Goal: Task Accomplishment & Management: Manage account settings

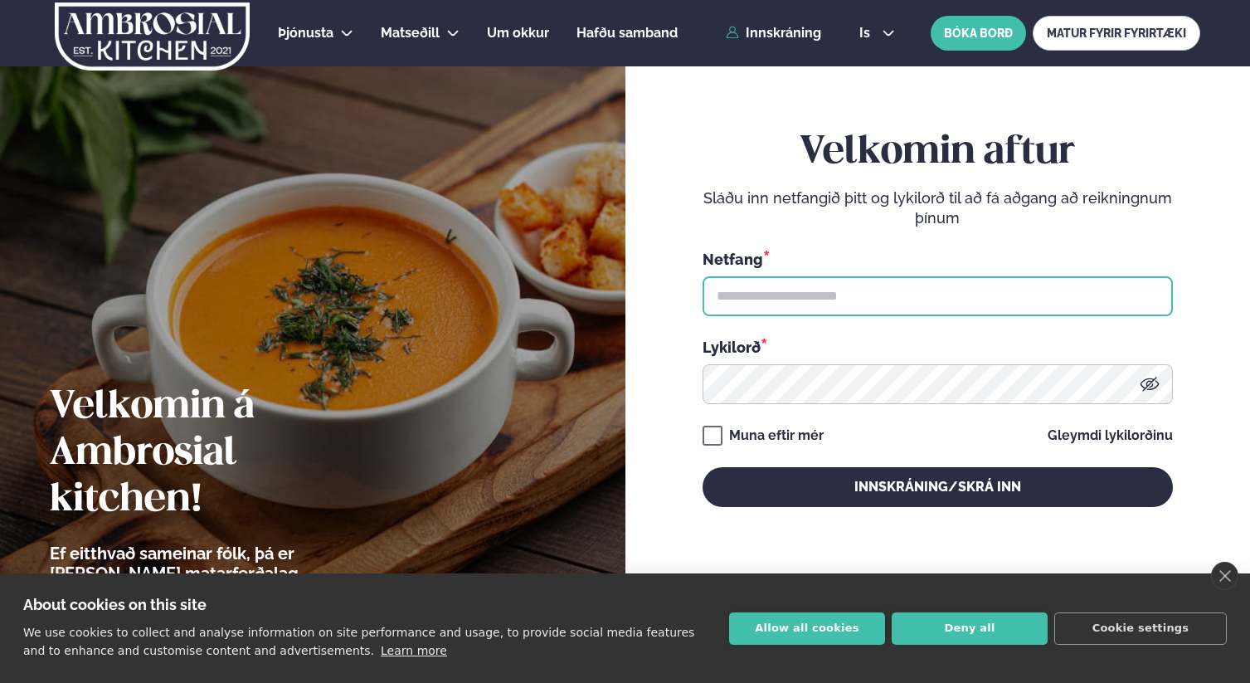
click at [820, 298] on input "text" at bounding box center [938, 296] width 470 height 40
type input "**********"
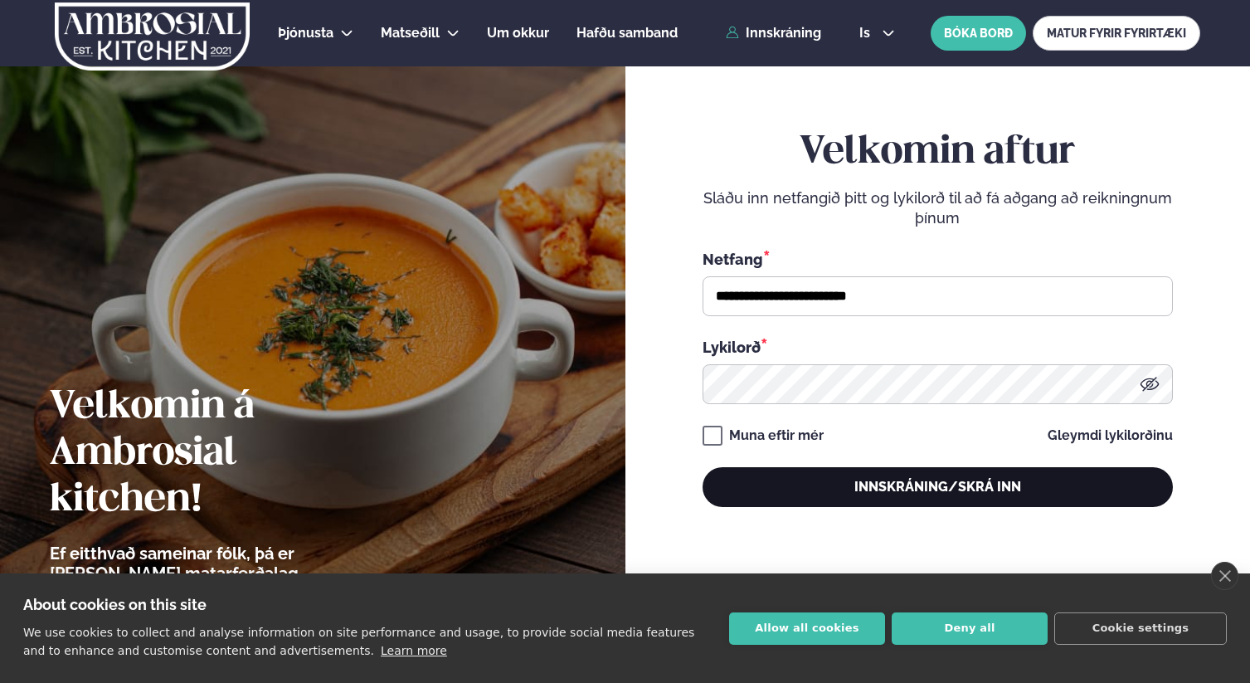
click at [904, 487] on button "Innskráning/Skrá inn" at bounding box center [938, 487] width 470 height 40
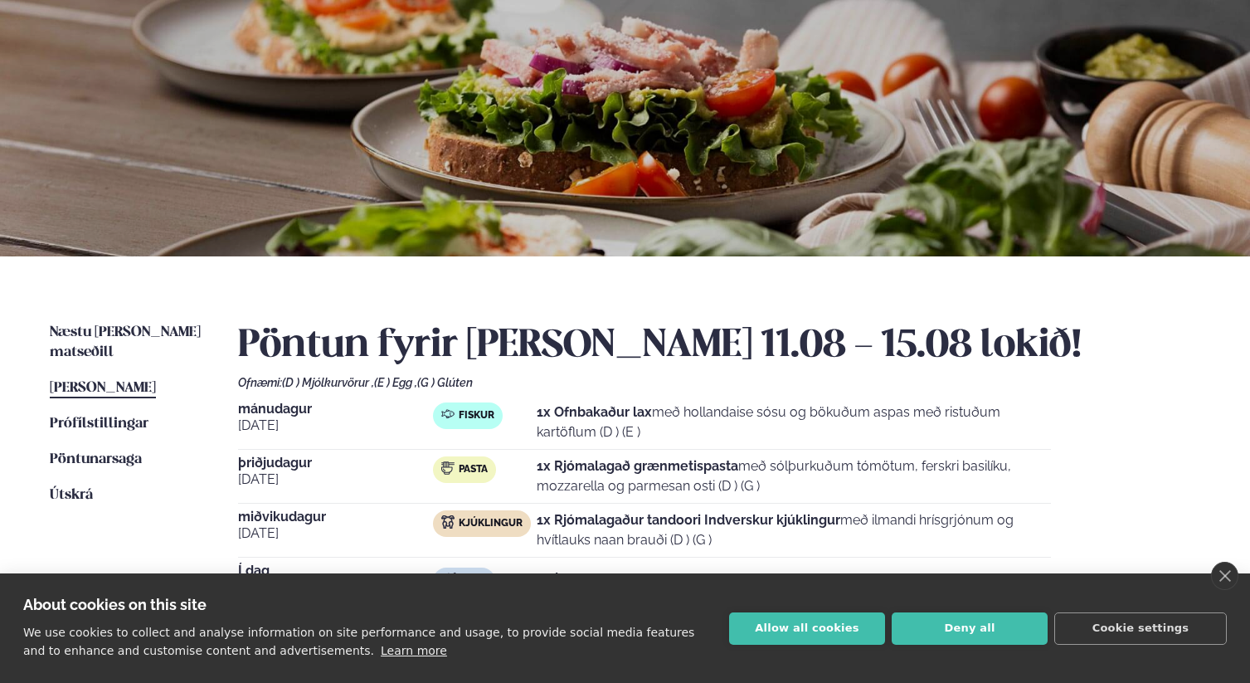
scroll to position [397, 0]
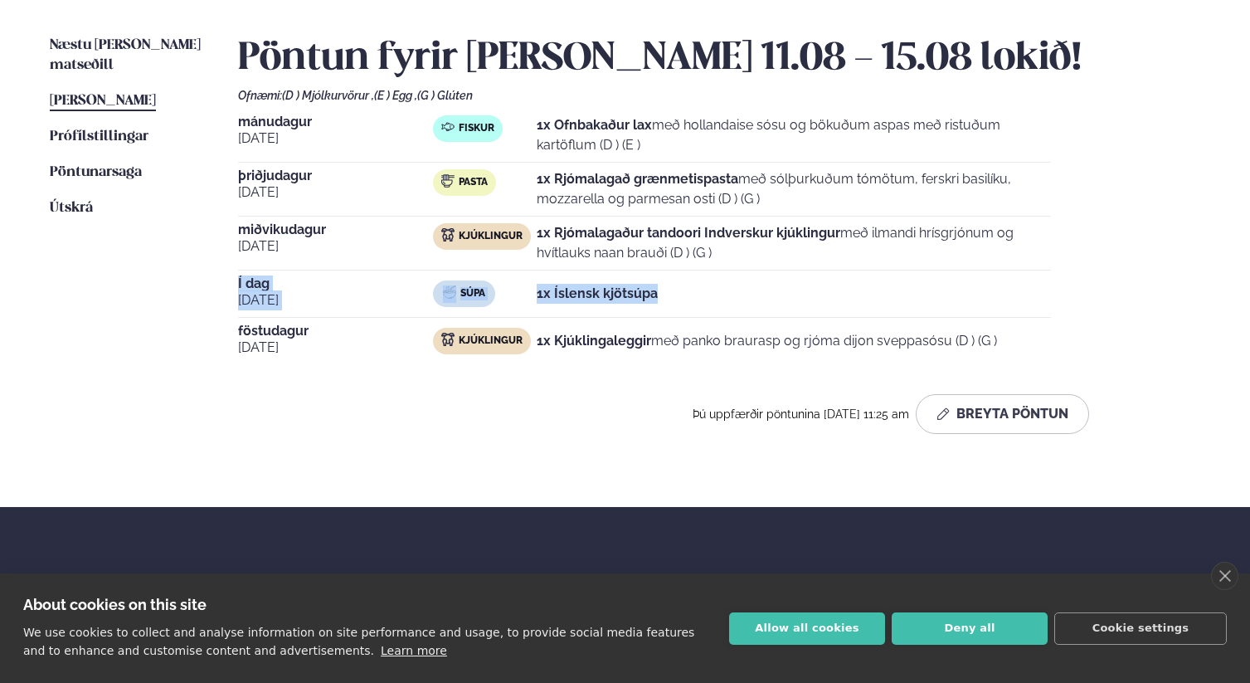
drag, startPoint x: 227, startPoint y: 287, endPoint x: 775, endPoint y: 300, distance: 548.6
click at [775, 300] on div "Næstu [PERSON_NAME] matseðill Næsta vika [PERSON_NAME] matseðill [PERSON_NAME] …" at bounding box center [625, 238] width 1250 height 538
click at [775, 300] on div "Súpa 1x Íslensk kjötsúpa" at bounding box center [742, 293] width 618 height 27
click at [147, 52] on link "Næstu [PERSON_NAME] matseðill Næsta vika" at bounding box center [127, 56] width 155 height 40
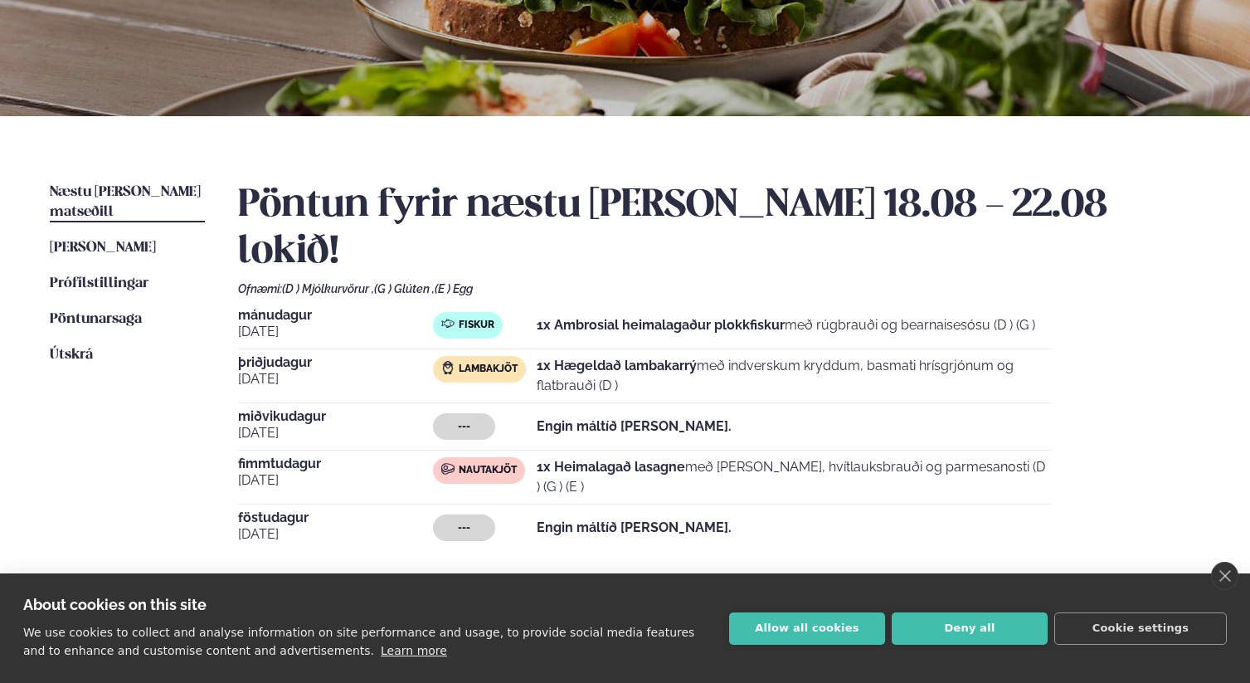
scroll to position [535, 0]
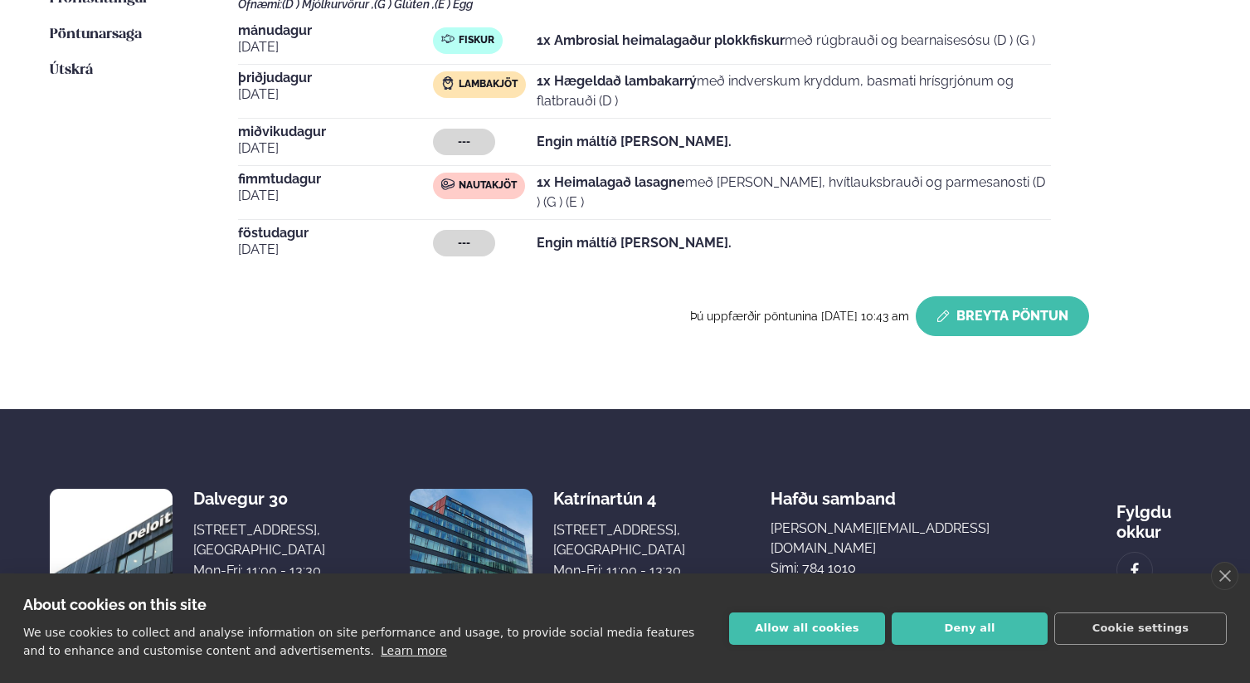
click at [987, 296] on button "Breyta Pöntun" at bounding box center [1002, 316] width 173 height 40
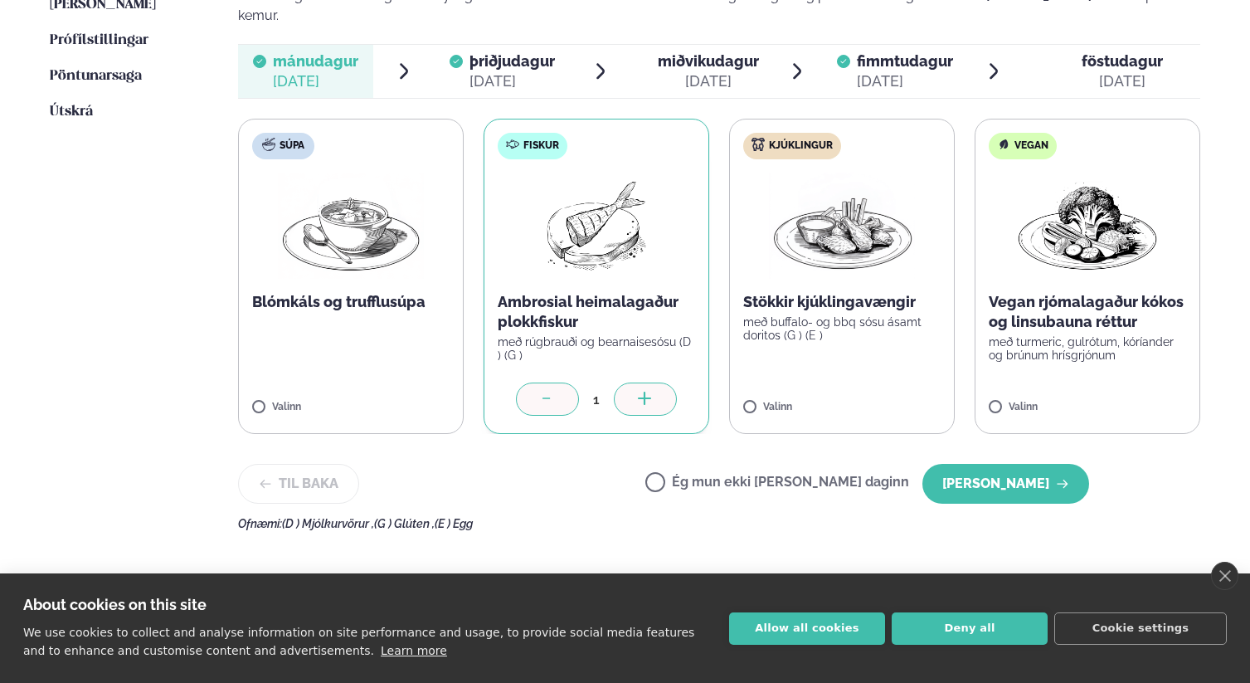
scroll to position [483, 0]
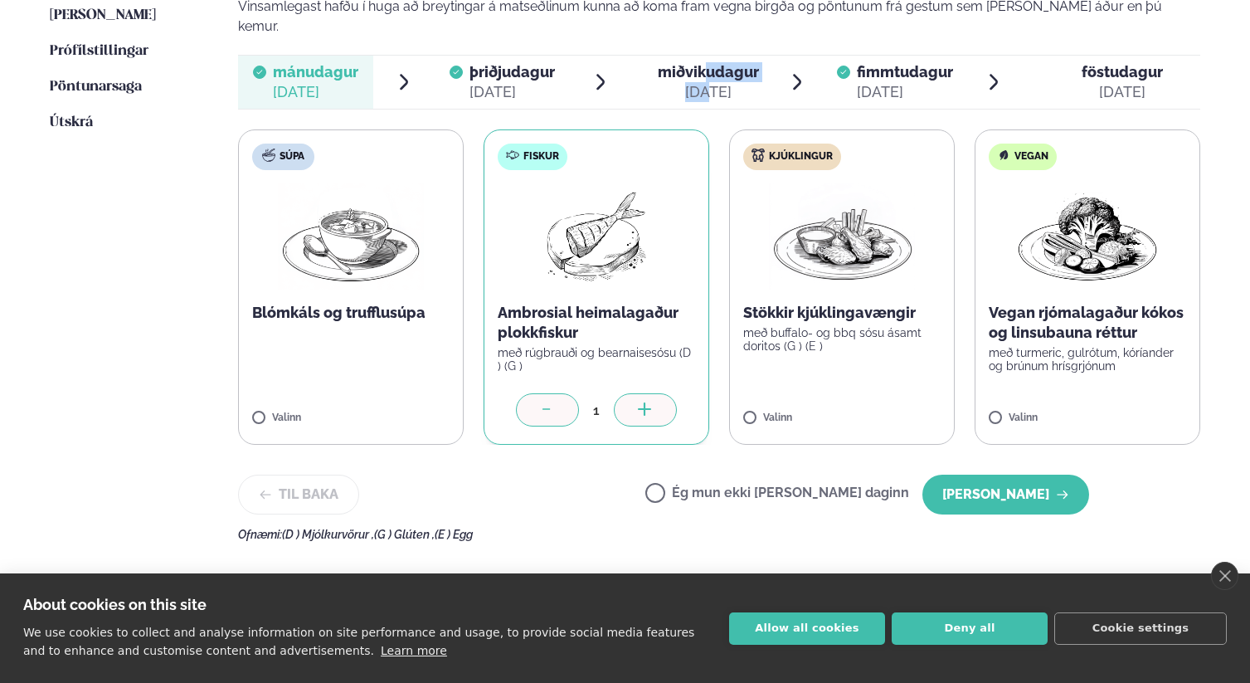
click at [706, 62] on div "miðvikudagur mið. [DATE]" at bounding box center [708, 82] width 101 height 40
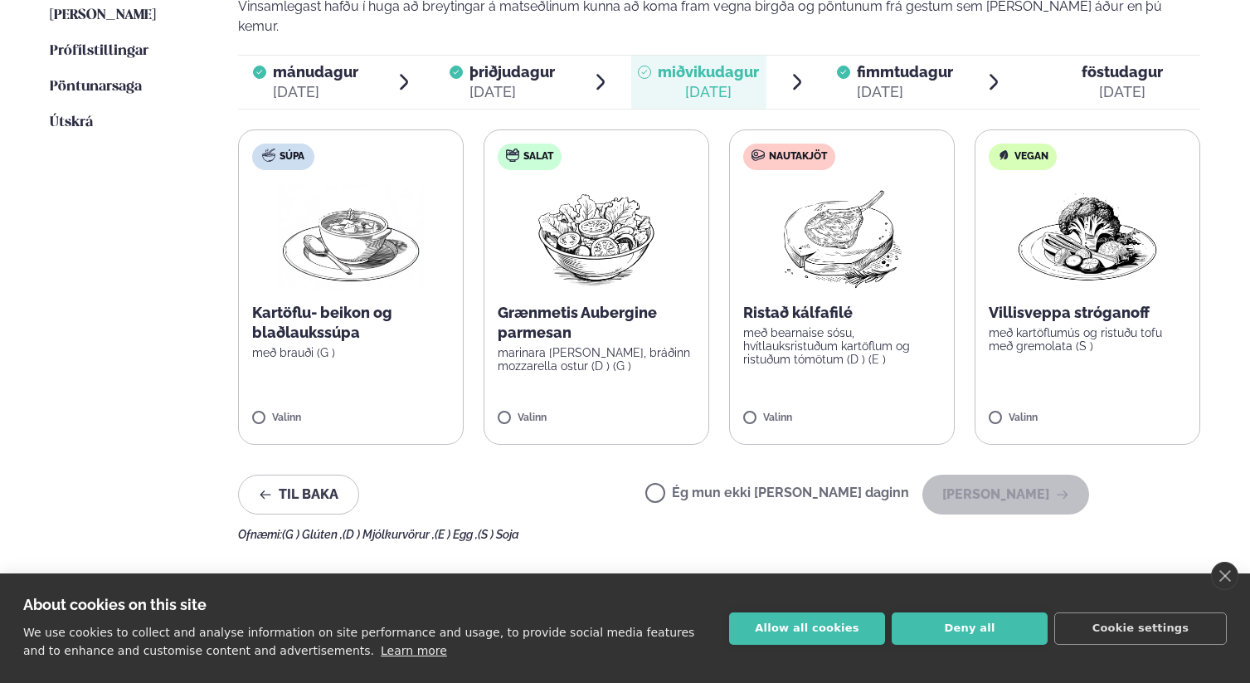
click at [1104, 63] on span "föstudagur" at bounding box center [1122, 71] width 81 height 17
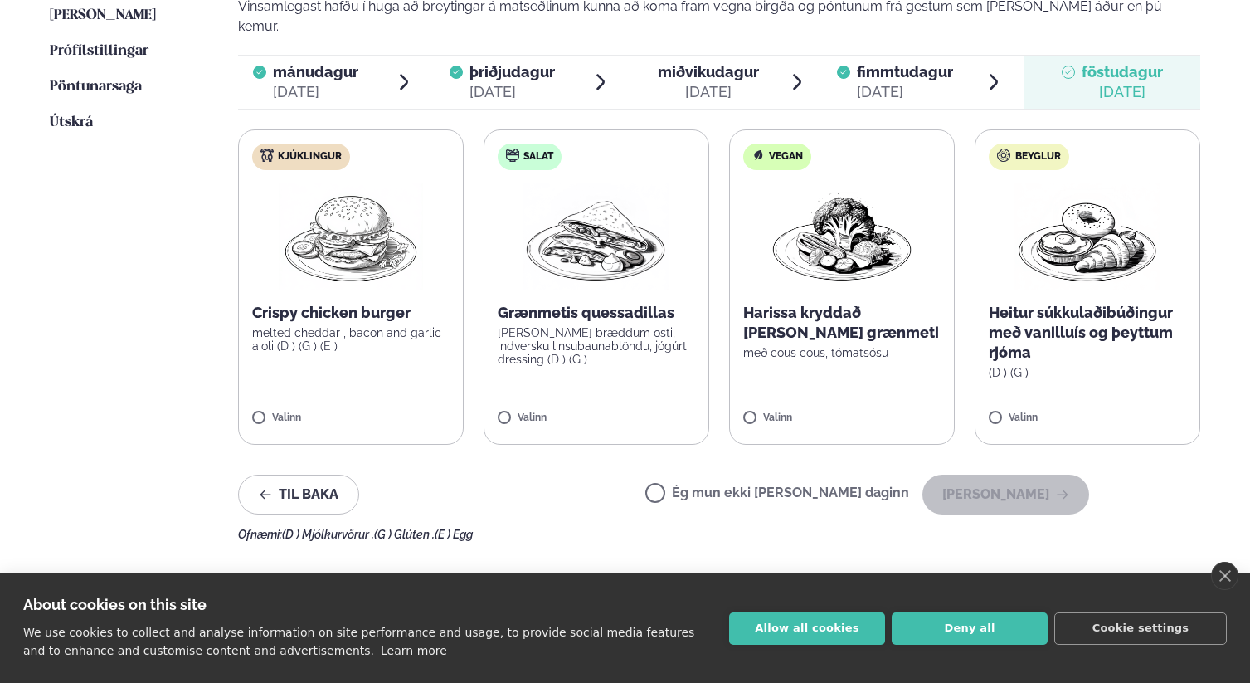
click at [585, 257] on img at bounding box center [597, 236] width 146 height 106
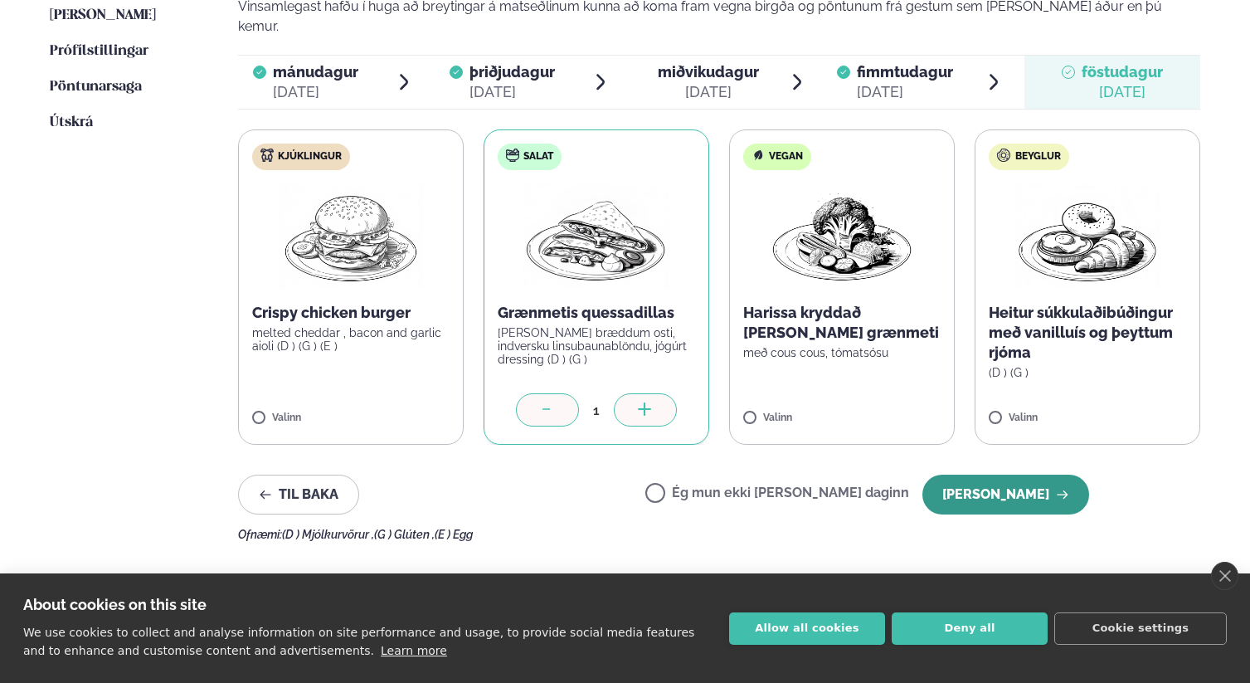
click at [1020, 475] on button "[PERSON_NAME]" at bounding box center [1006, 495] width 167 height 40
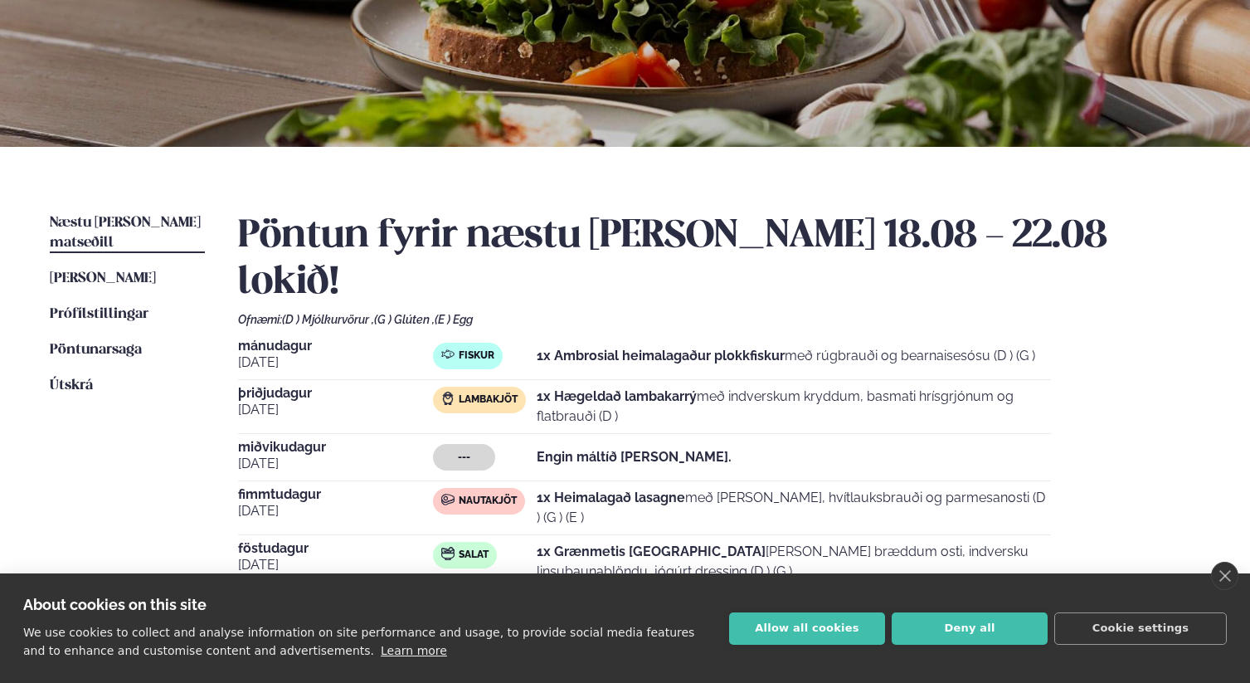
scroll to position [319, 0]
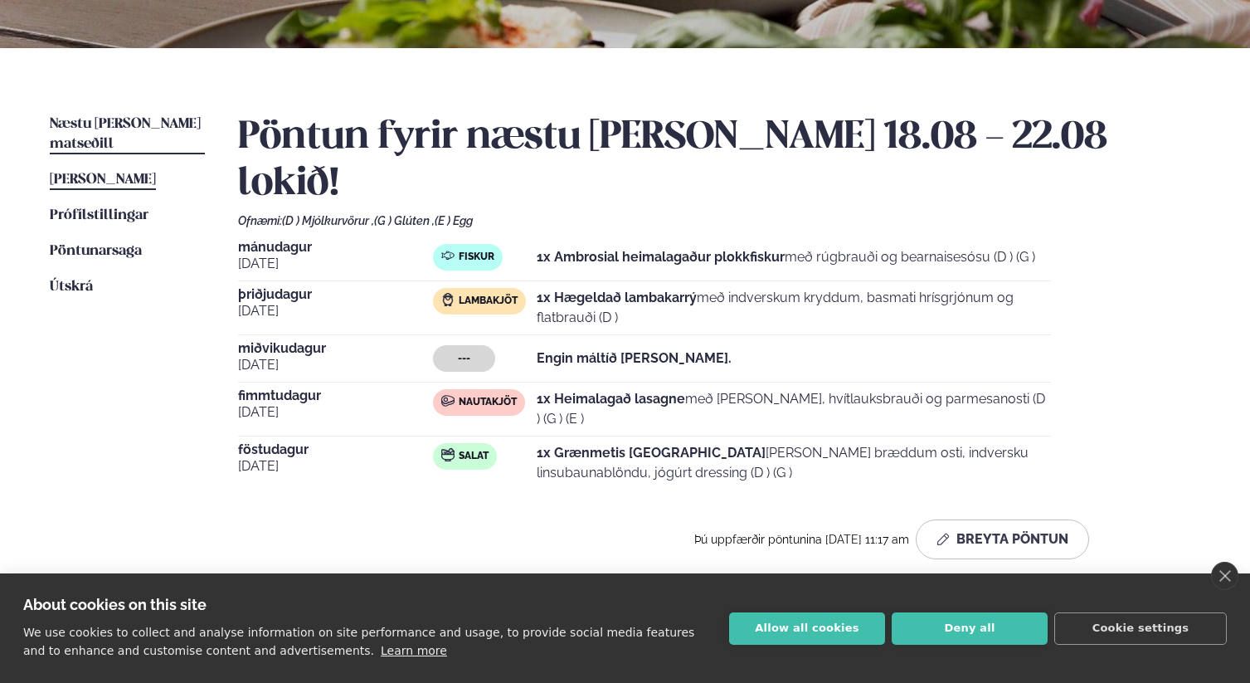
click at [153, 173] on span "[PERSON_NAME]" at bounding box center [103, 180] width 106 height 14
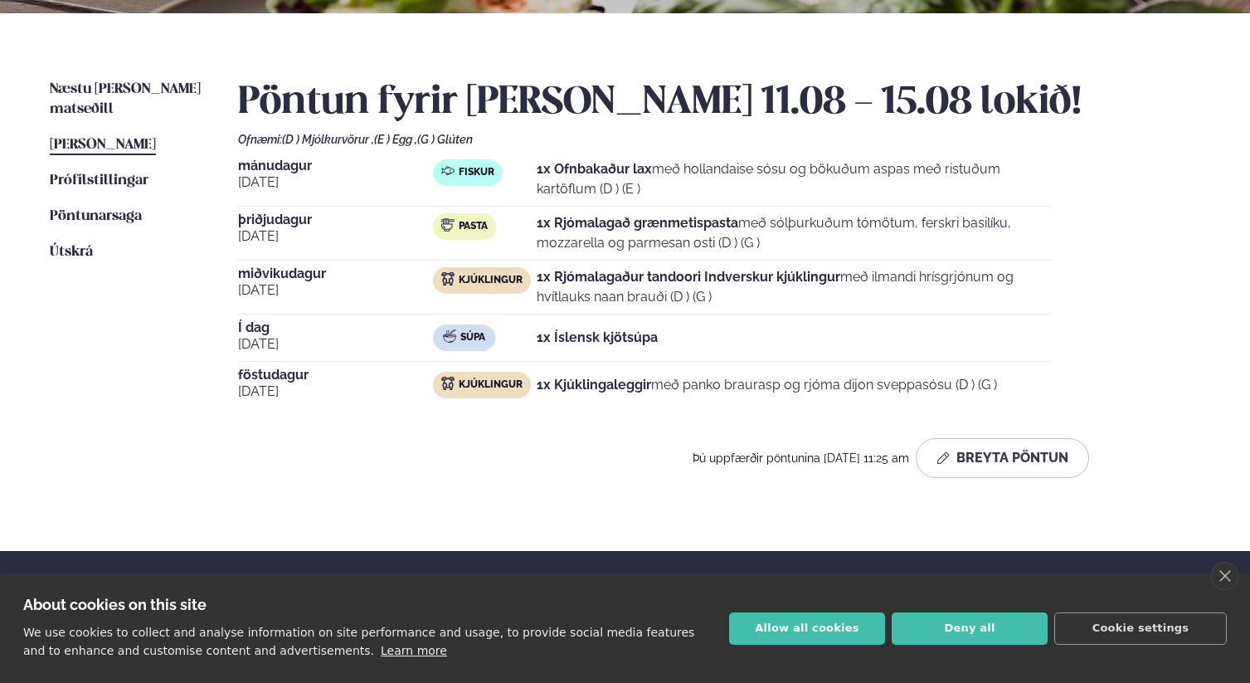
scroll to position [364, 0]
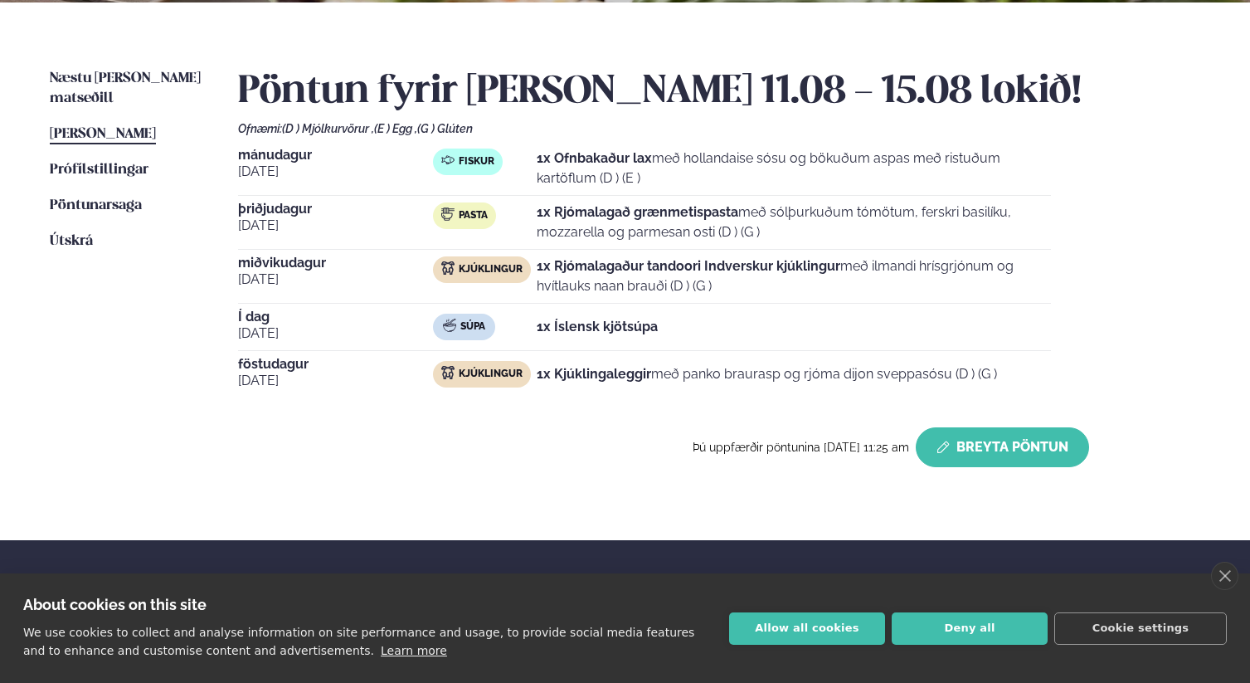
click at [1011, 454] on button "Breyta Pöntun" at bounding box center [1002, 447] width 173 height 40
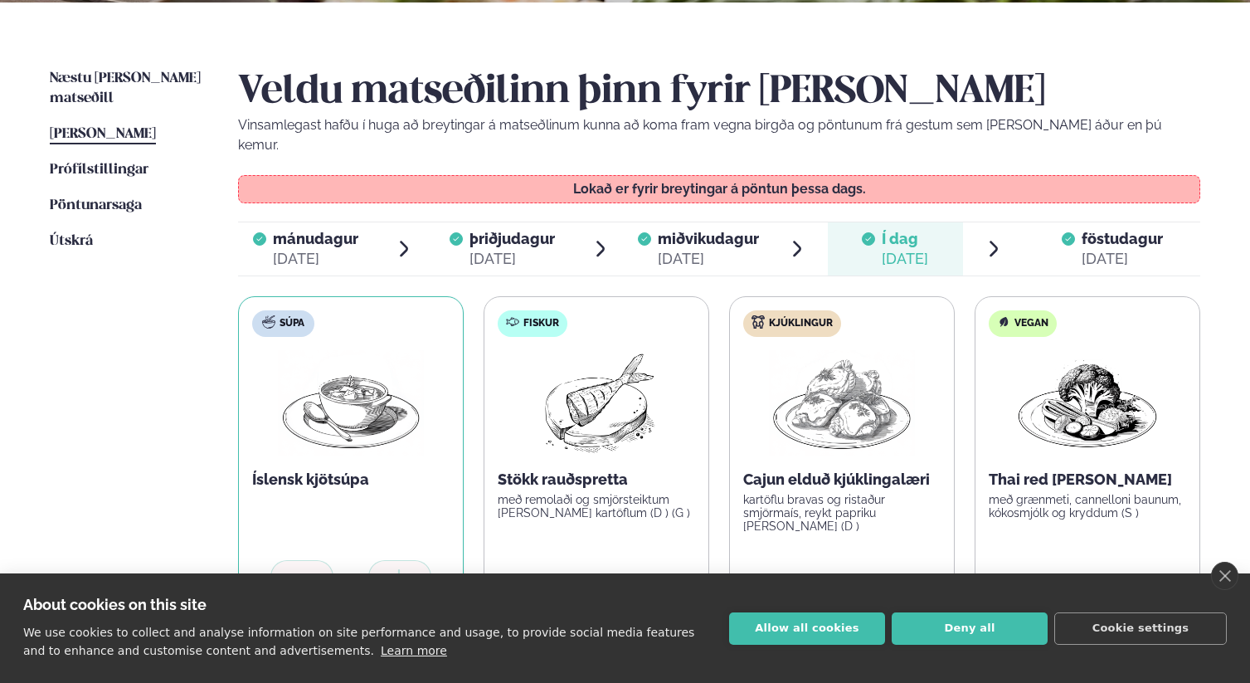
click at [1091, 249] on div "[DATE]" at bounding box center [1122, 259] width 81 height 20
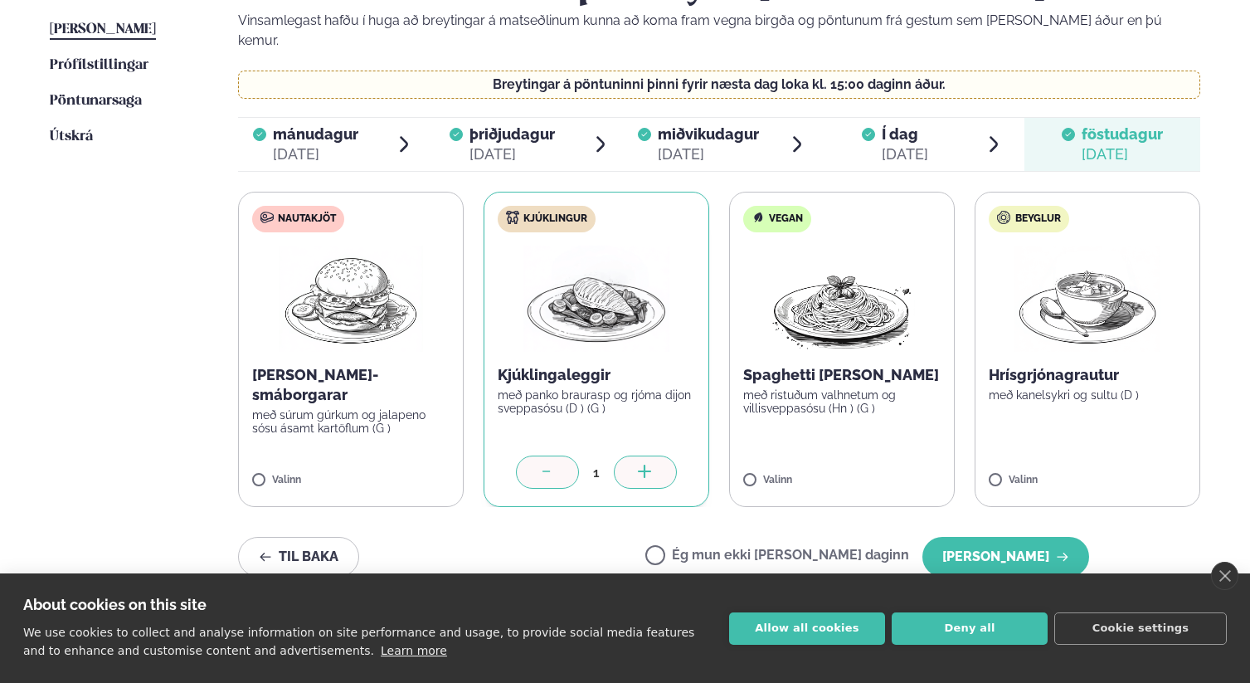
scroll to position [480, 0]
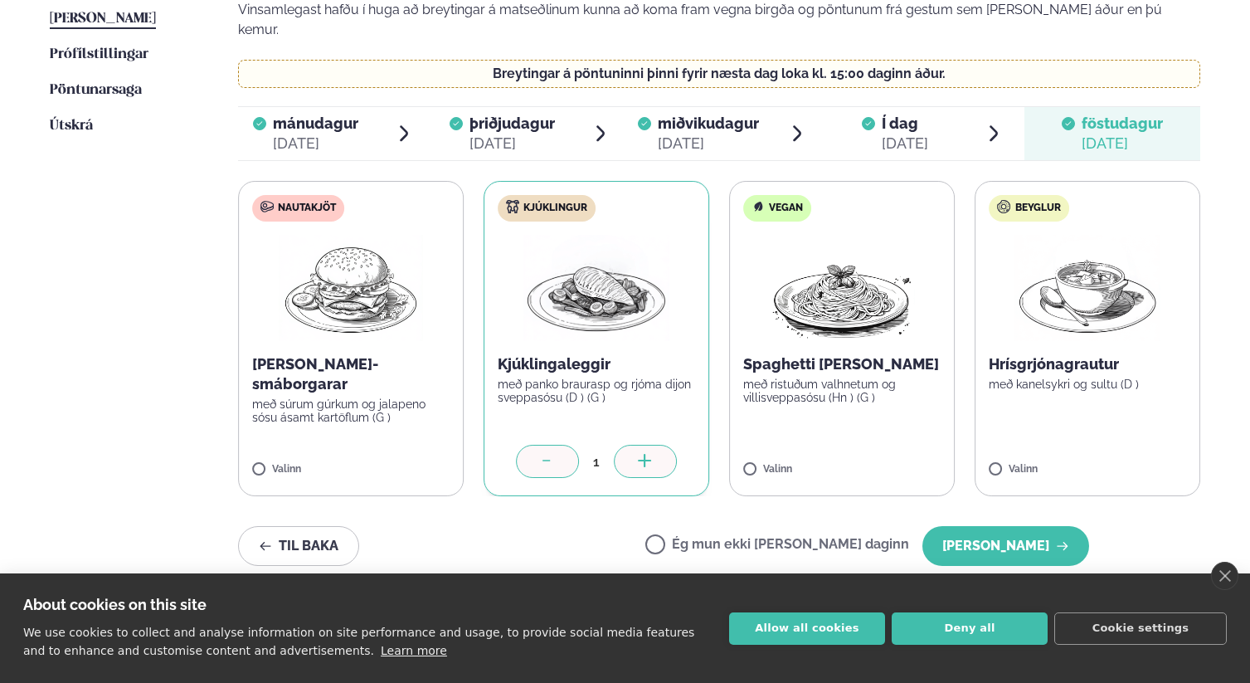
click at [545, 454] on icon at bounding box center [547, 462] width 17 height 17
click at [541, 454] on icon at bounding box center [547, 462] width 17 height 17
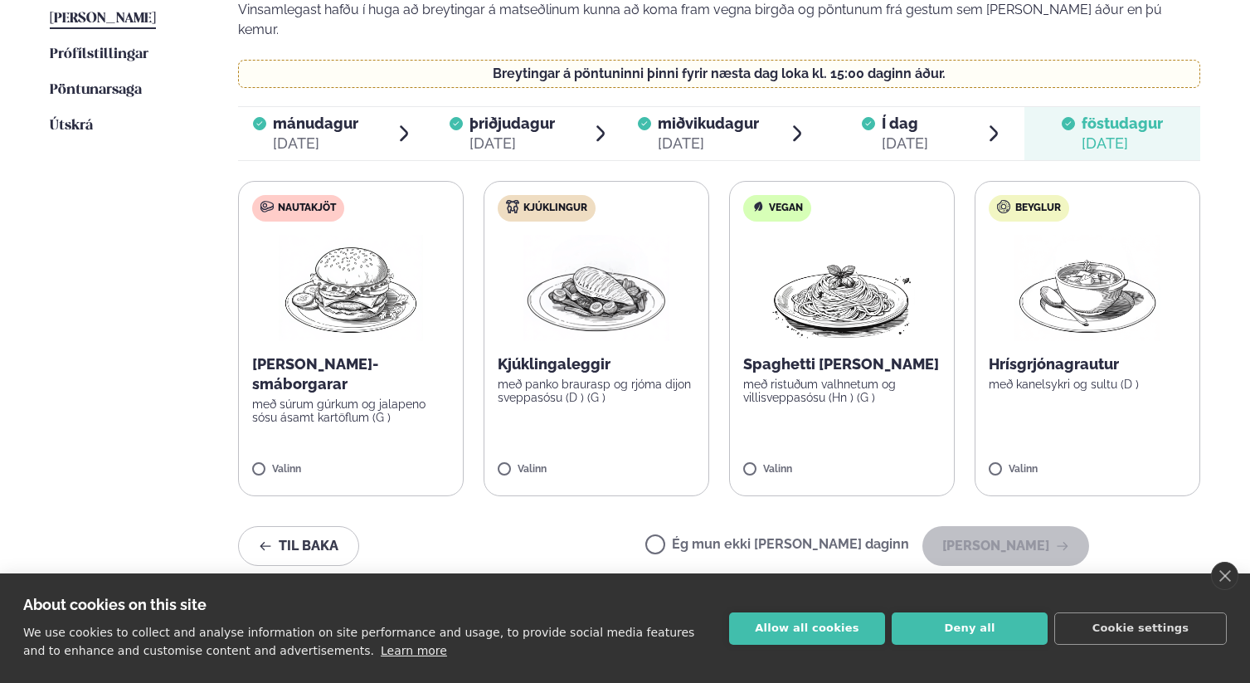
click at [857, 415] on label "Vegan Spaghetti [PERSON_NAME] með ristuðum valhnetum og villisveppasósu (Hn ) (…" at bounding box center [842, 338] width 226 height 315
click at [843, 329] on label "Vegan Spaghetti [PERSON_NAME] með ristuðum valhnetum og villisveppasósu (Hn ) (…" at bounding box center [842, 338] width 226 height 315
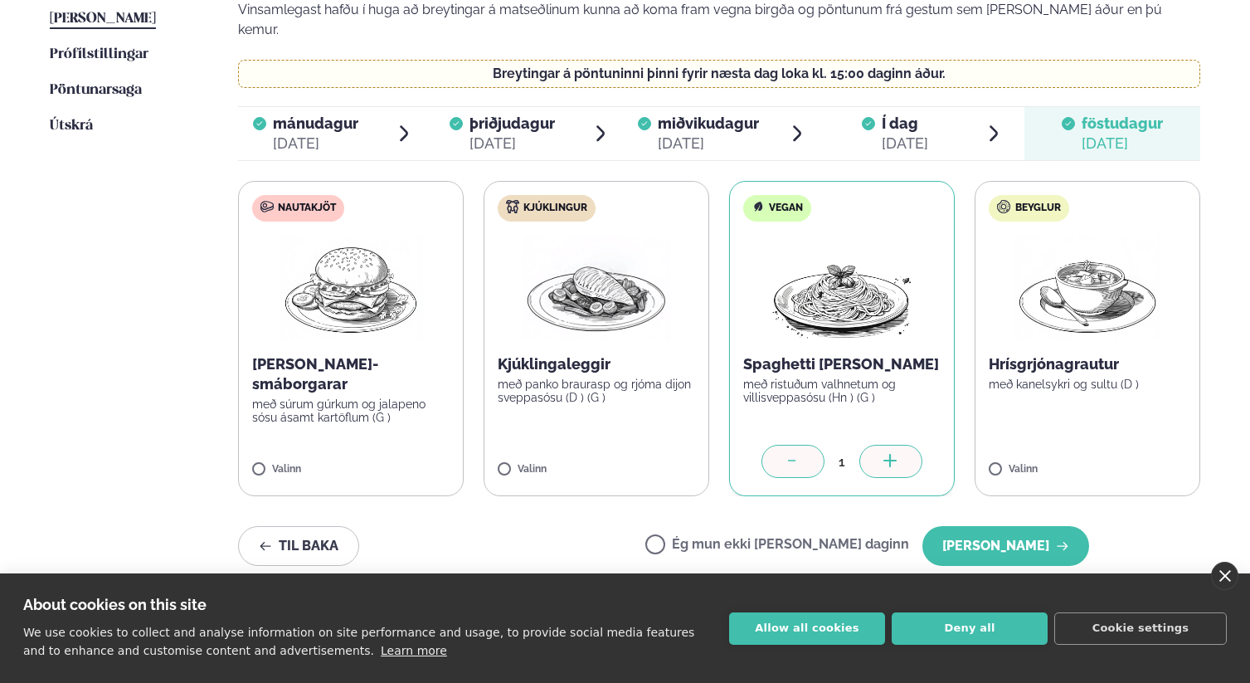
click at [1229, 583] on link "close" at bounding box center [1224, 576] width 27 height 28
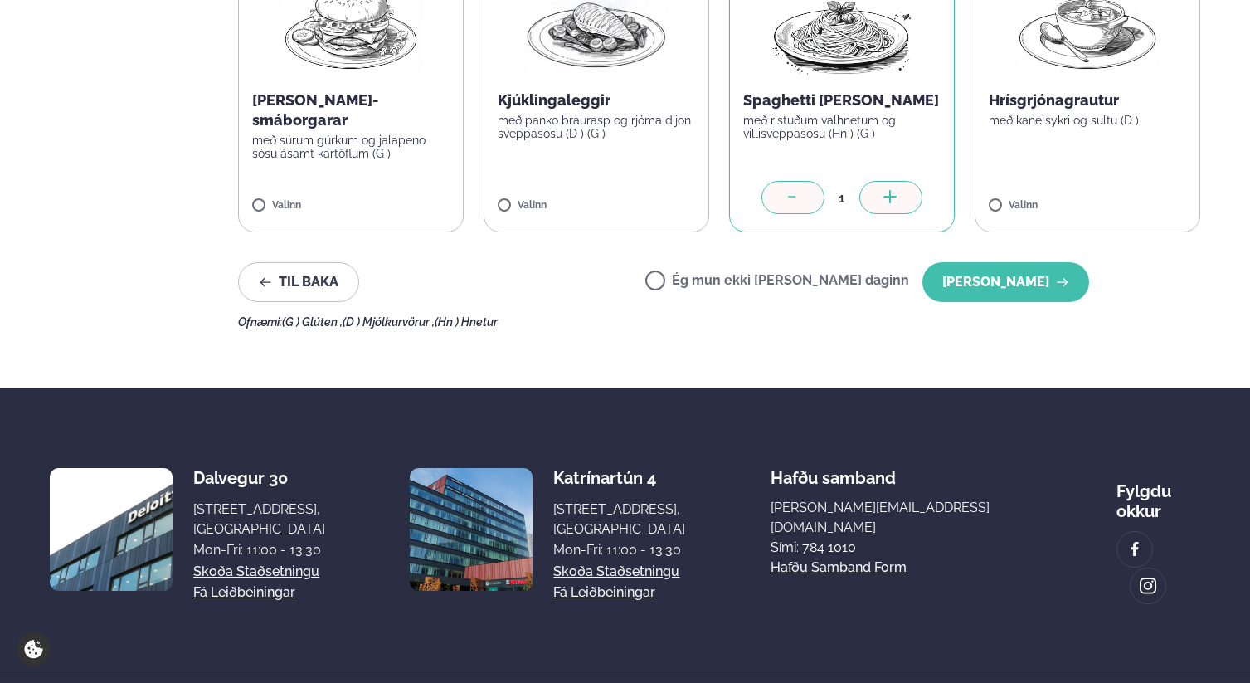
scroll to position [733, 0]
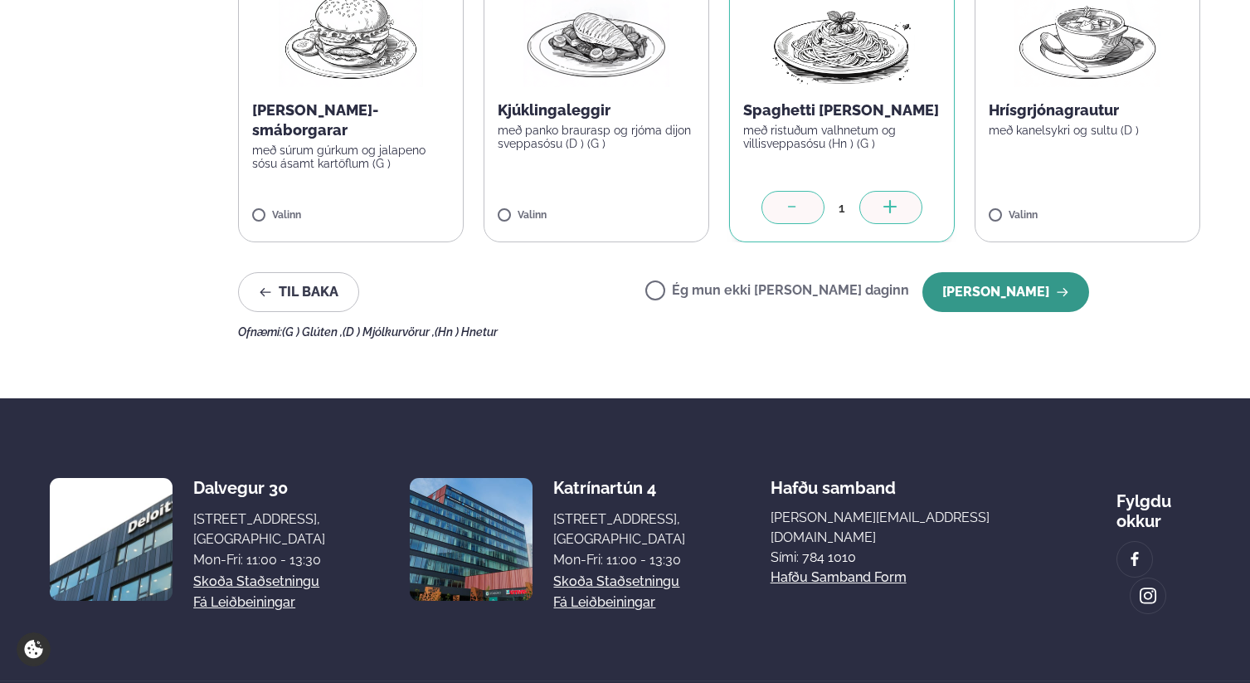
click at [1026, 272] on button "[PERSON_NAME]" at bounding box center [1006, 292] width 167 height 40
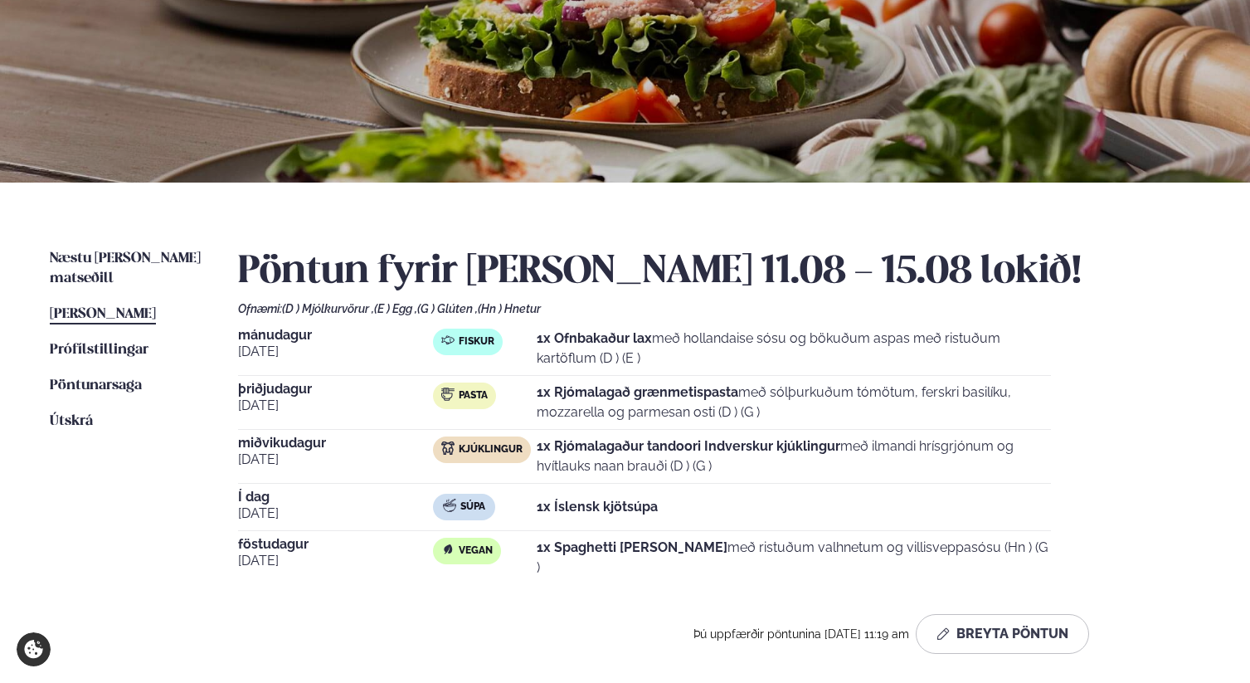
scroll to position [0, 0]
